Goal: Task Accomplishment & Management: Complete application form

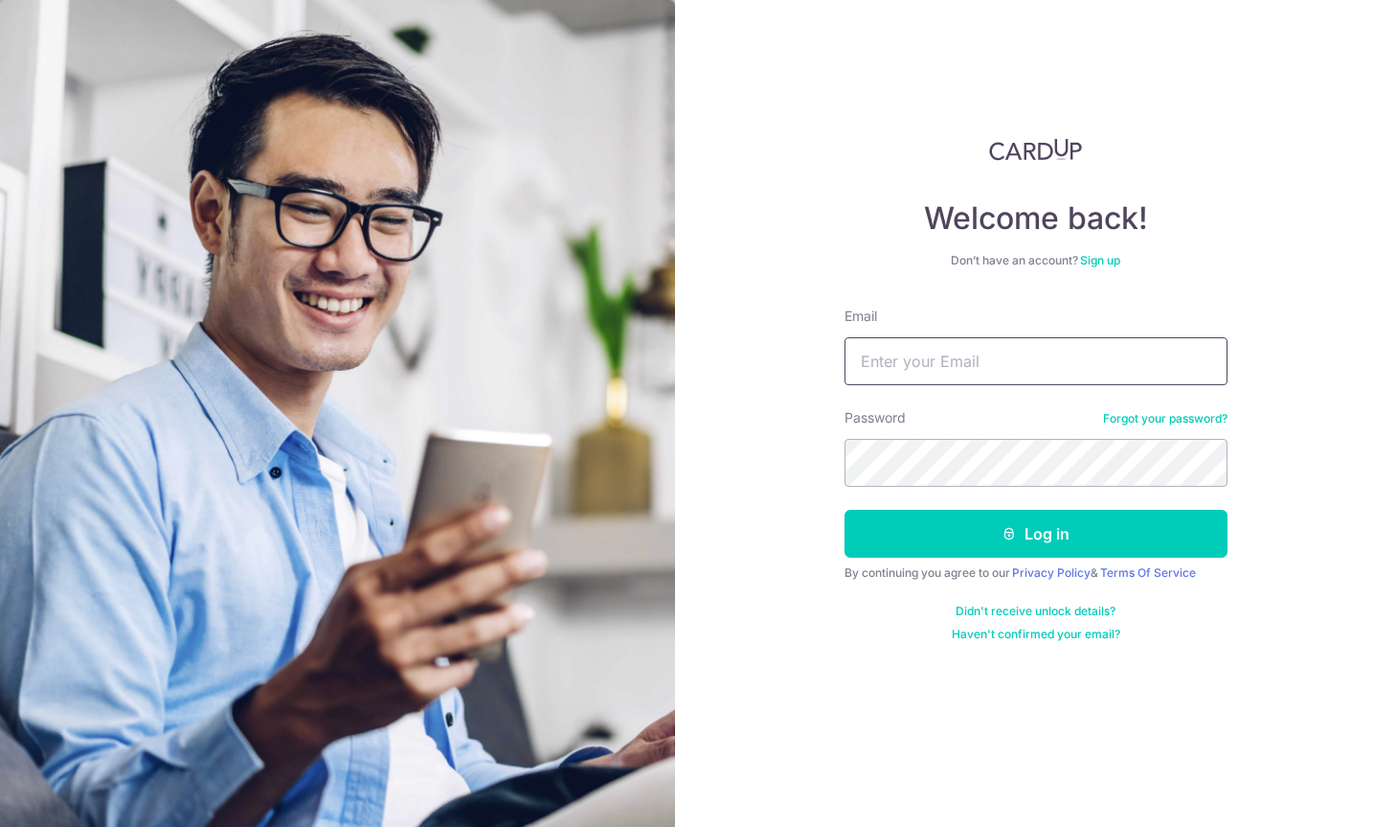
click at [908, 368] on input "Email" at bounding box center [1036, 361] width 383 height 48
type input "akifdemir@zohomail.eu"
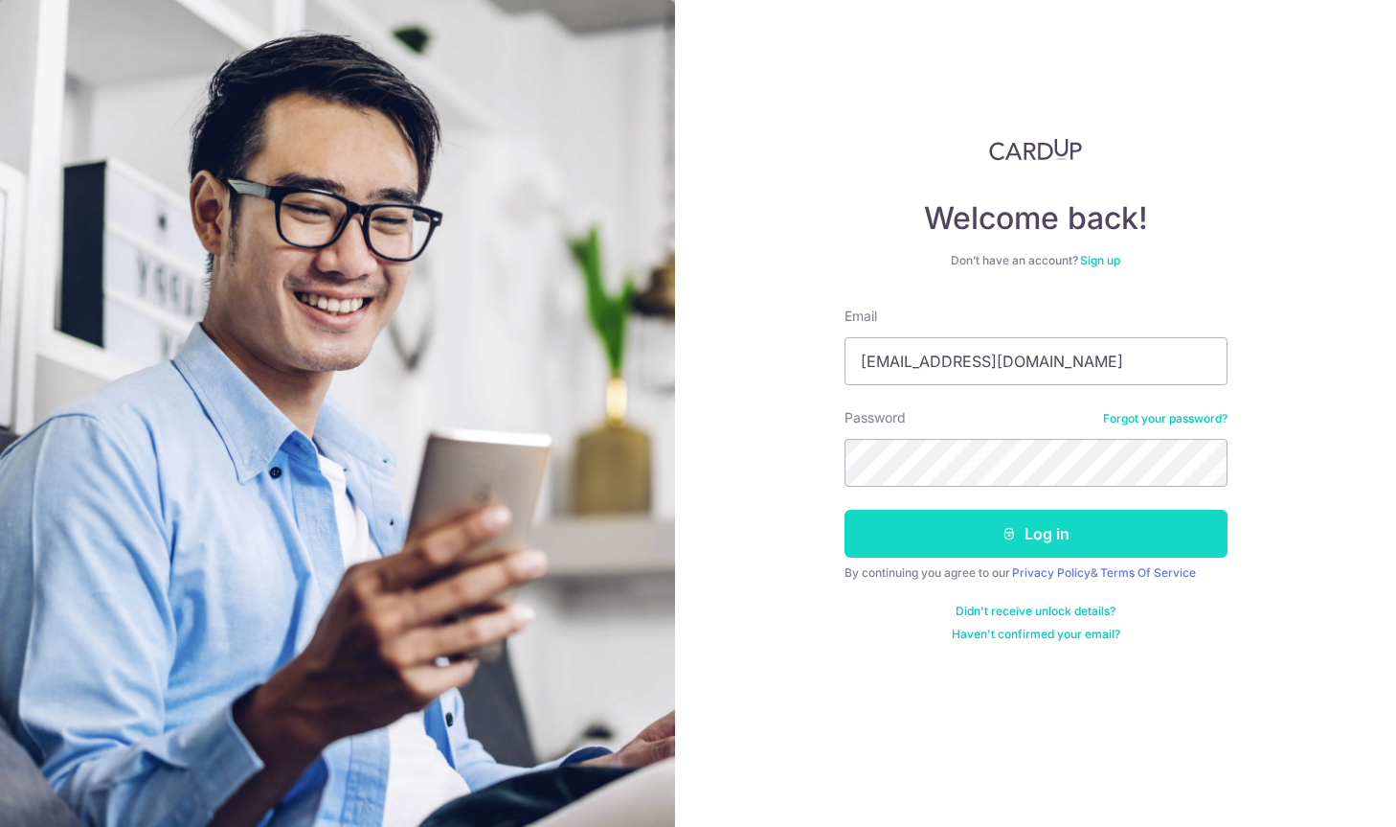
click at [1088, 513] on button "Log in" at bounding box center [1036, 534] width 383 height 48
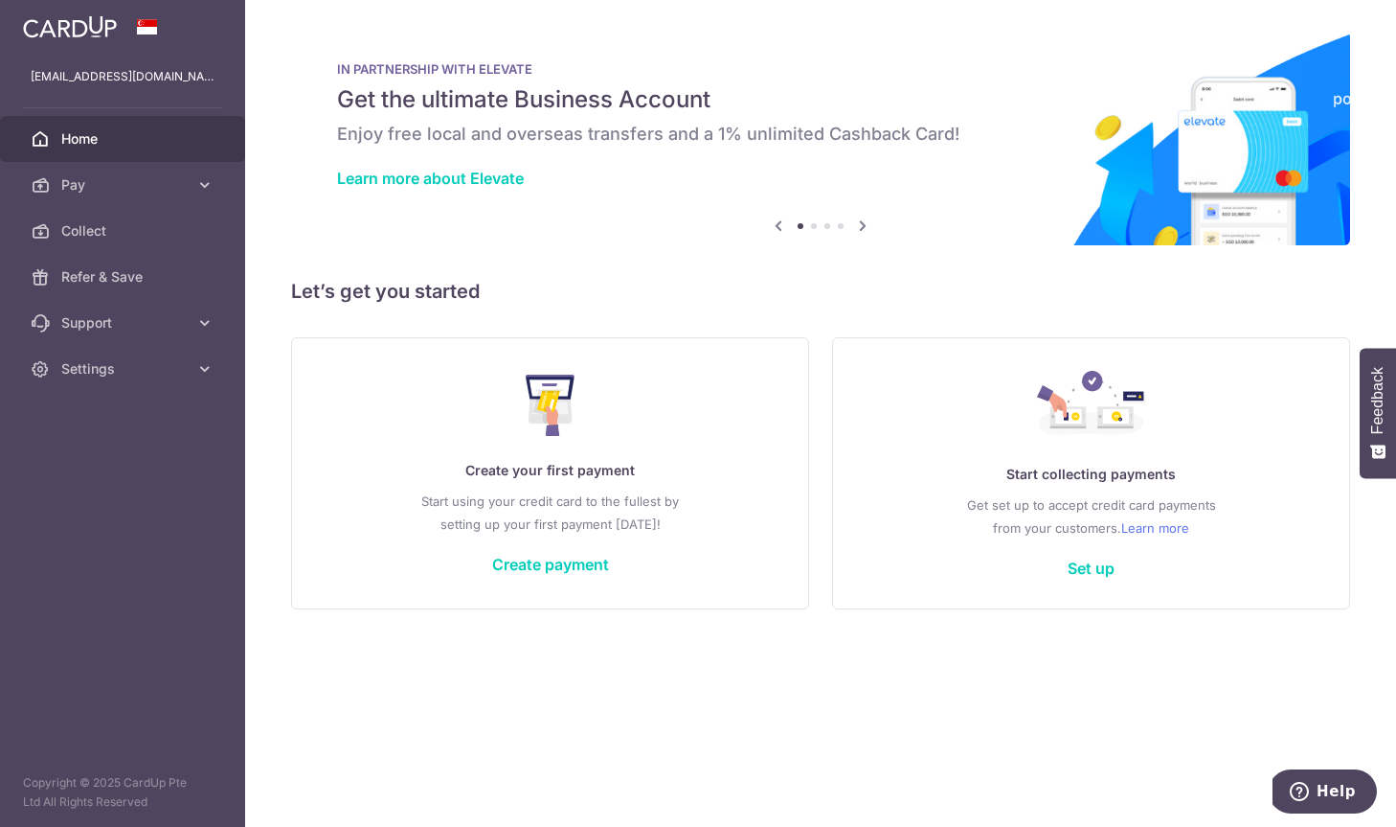
click at [278, 218] on div "× Pause Schedule Pause all future payments in this series Pause just this one p…" at bounding box center [820, 413] width 1151 height 827
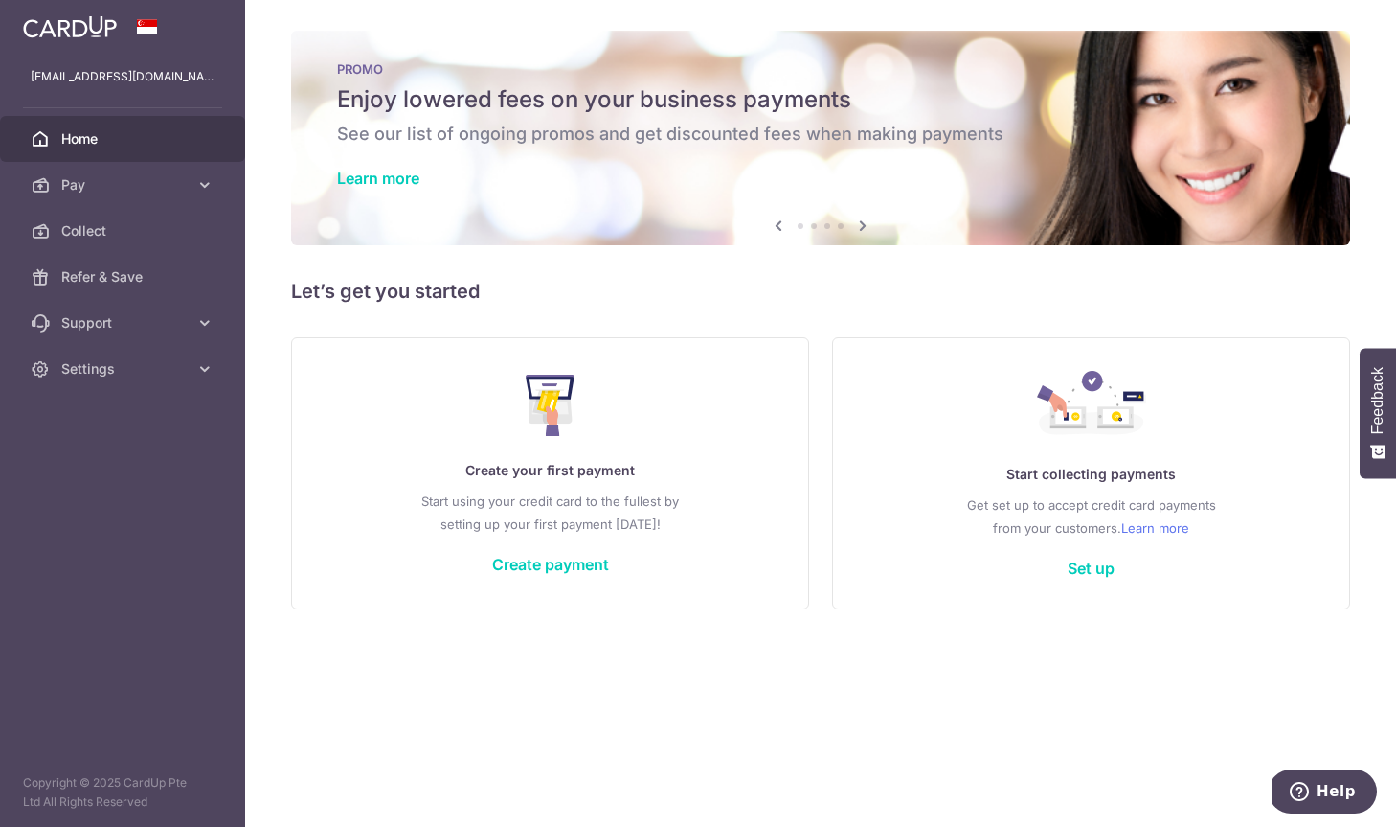
click at [614, 293] on h5 "Let’s get you started" at bounding box center [820, 291] width 1059 height 31
click at [189, 188] on link "Pay" at bounding box center [122, 185] width 245 height 46
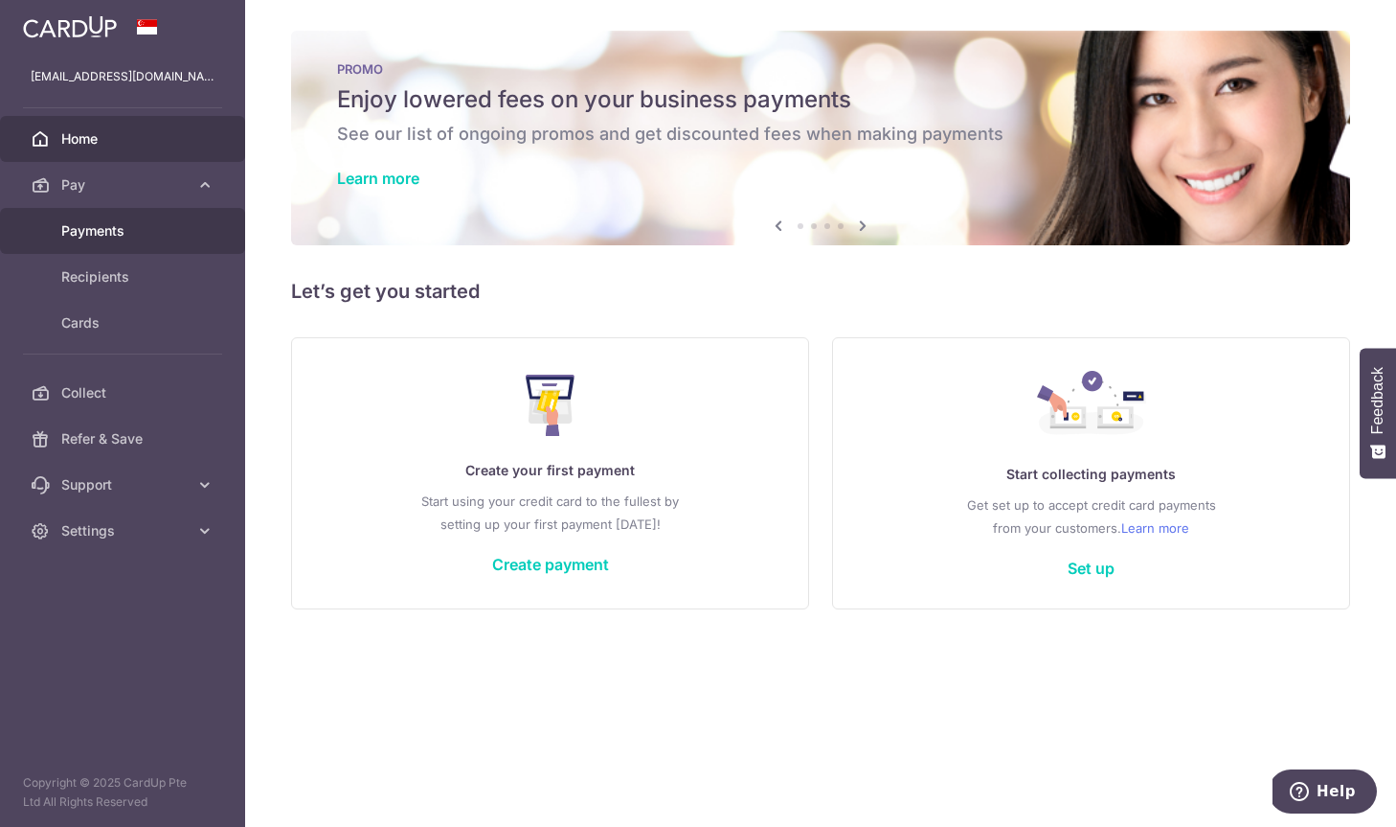
click at [89, 223] on span "Payments" at bounding box center [124, 230] width 126 height 19
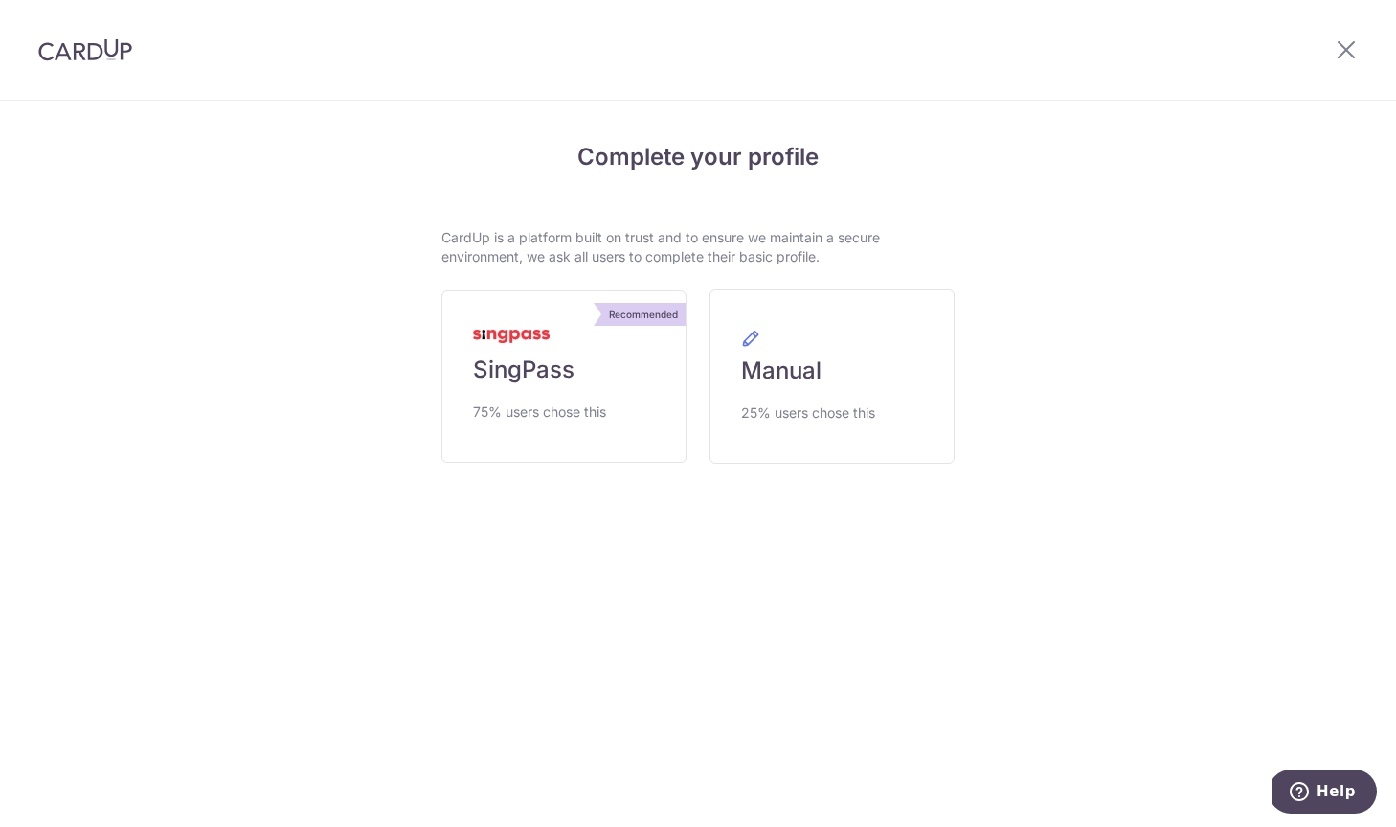
click at [258, 499] on div "Complete your profile CardUp is a platform built on trust and to ensure we main…" at bounding box center [697, 355] width 1101 height 506
click at [527, 381] on span "SingPass" at bounding box center [524, 369] width 102 height 31
click at [684, 581] on div "Complete your profile CardUp is a platform built on trust and to ensure we main…" at bounding box center [697, 355] width 1101 height 506
